Goal: Complete application form

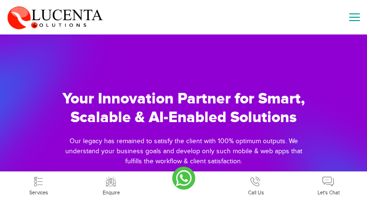
type input "xzrDoazEeeDAys"
type input "[EMAIL_ADDRESS][DOMAIN_NAME]"
type input "3326951052"
type input "iLMMlUkFyeWyCIJX"
type input "ECYmawHehZwcz"
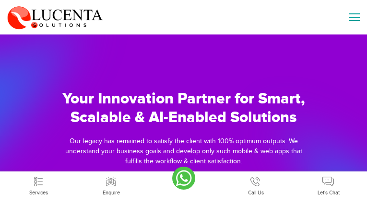
type input "[EMAIL_ADDRESS][DOMAIN_NAME]"
type input "7104306047"
type input "AkRAXbzGESAFzirg"
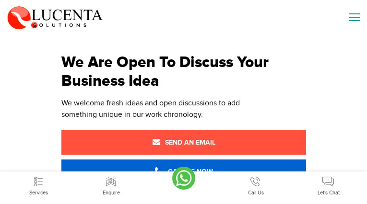
type input "pKDtzsXdzm"
type input "[EMAIL_ADDRESS][DOMAIN_NAME]"
type input "9459155715"
type input "rVPXIQabbUmFZx"
type input "TjEnSzkUX"
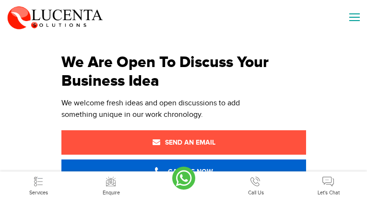
type input "[EMAIL_ADDRESS][DOMAIN_NAME]"
type input "5914809633"
type input "byjaiIMrHMxrE"
